Goal: Find specific page/section: Find specific page/section

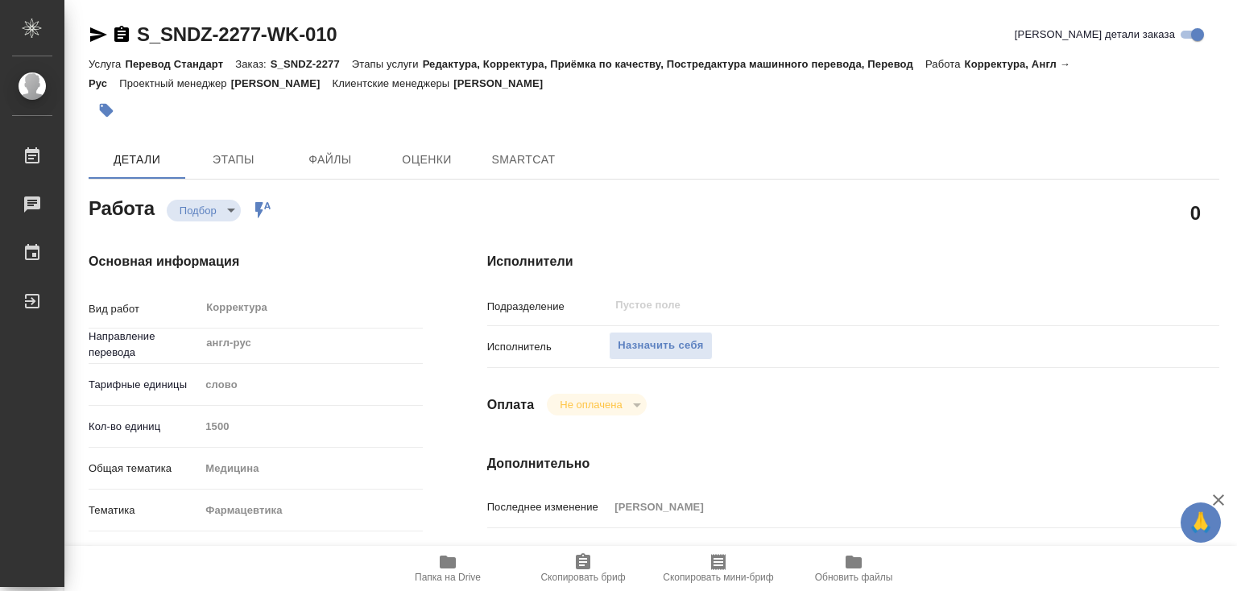
type textarea "x"
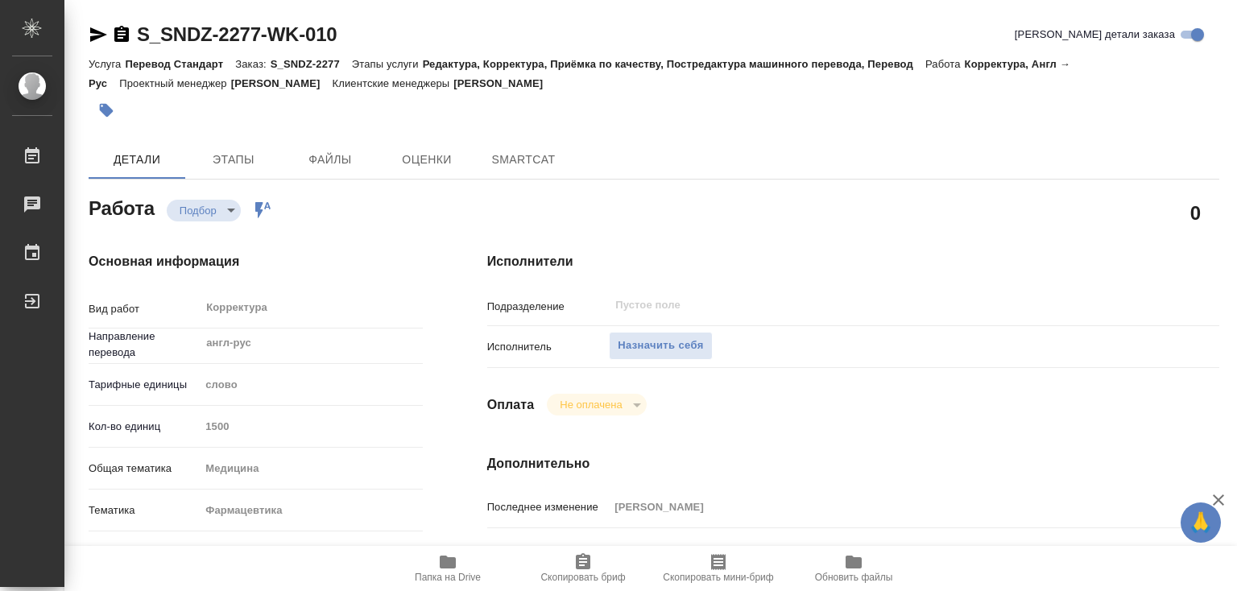
type textarea "x"
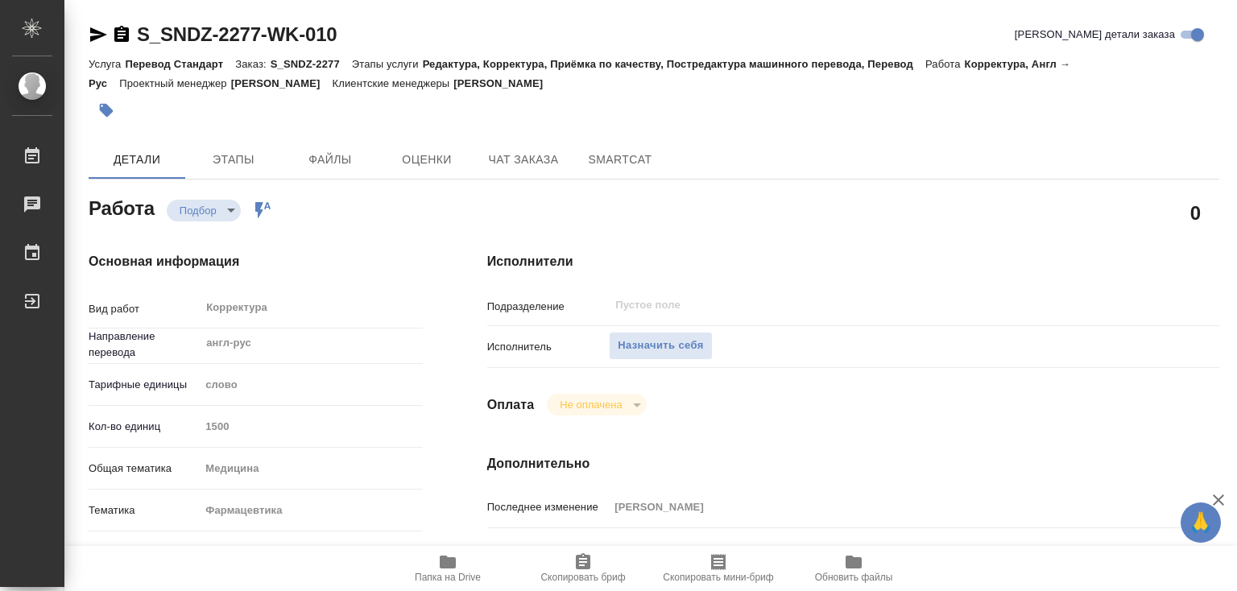
type textarea "x"
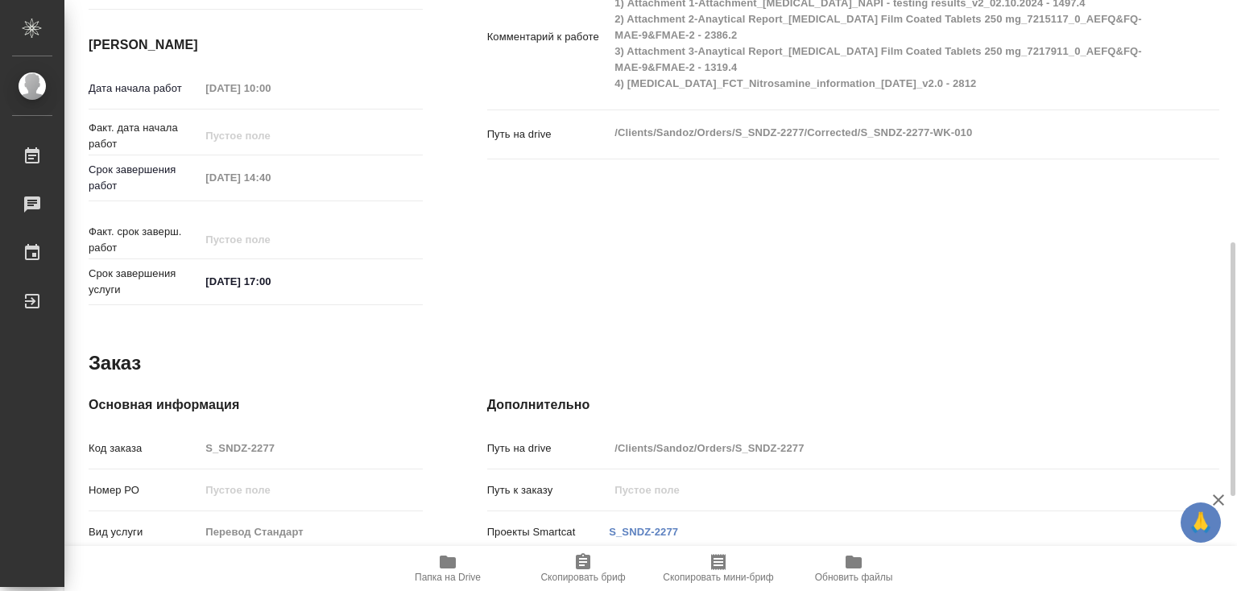
type textarea "x"
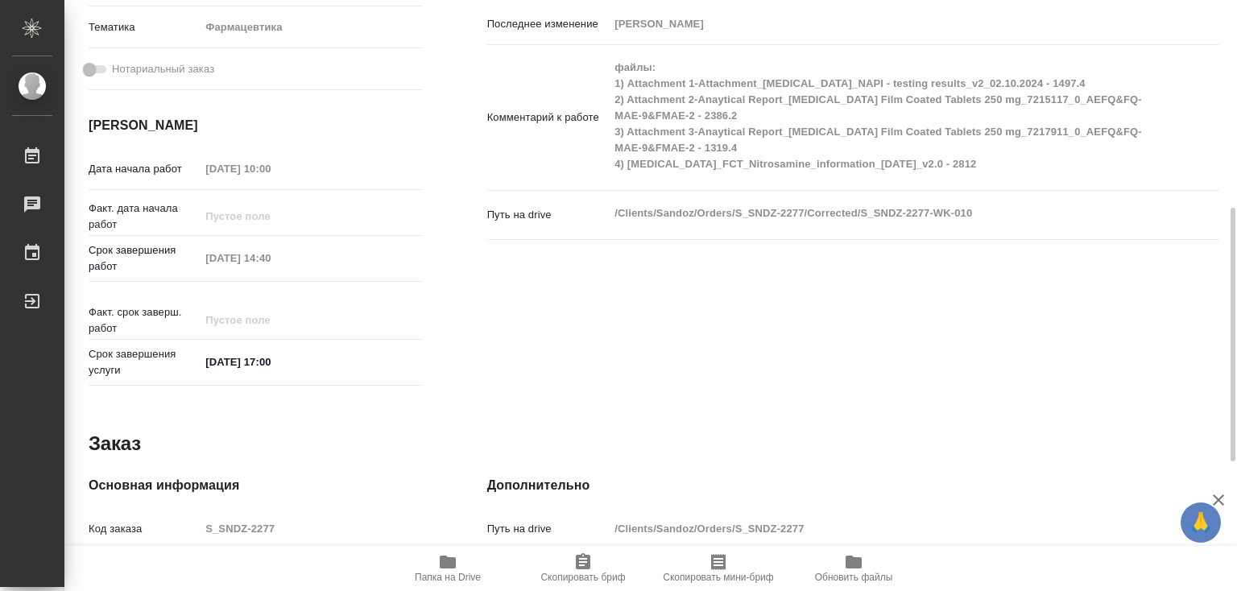
scroll to position [783, 0]
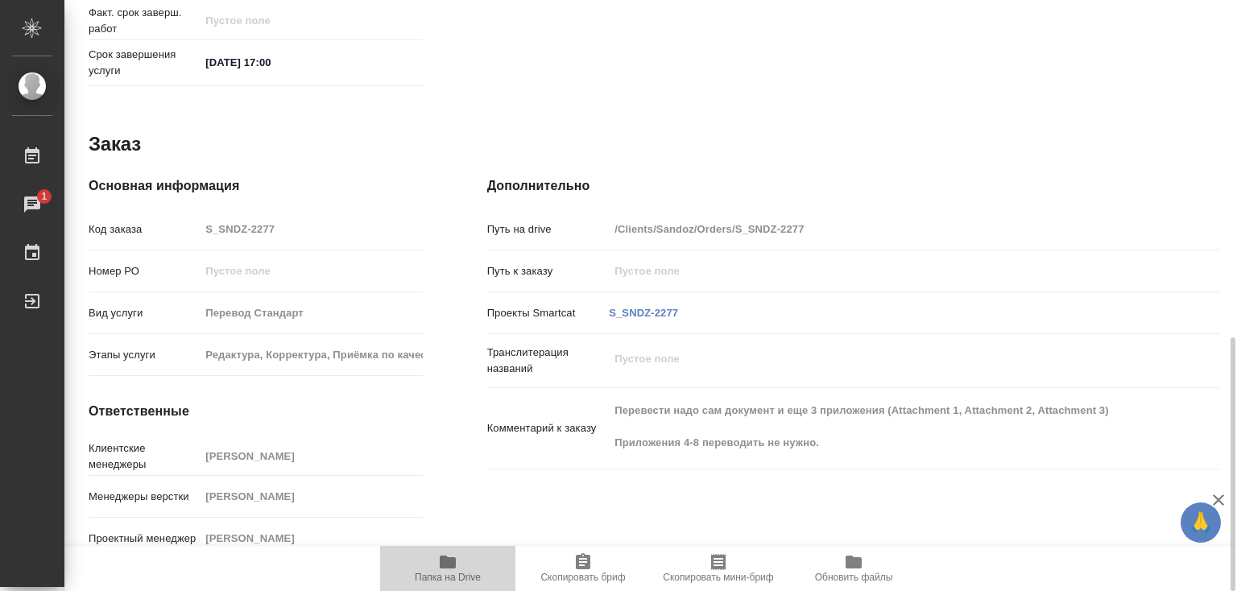
click at [457, 564] on span "Папка на Drive" at bounding box center [448, 567] width 116 height 31
click at [450, 560] on icon "button" at bounding box center [448, 562] width 16 height 13
